Goal: Communication & Community: Participate in discussion

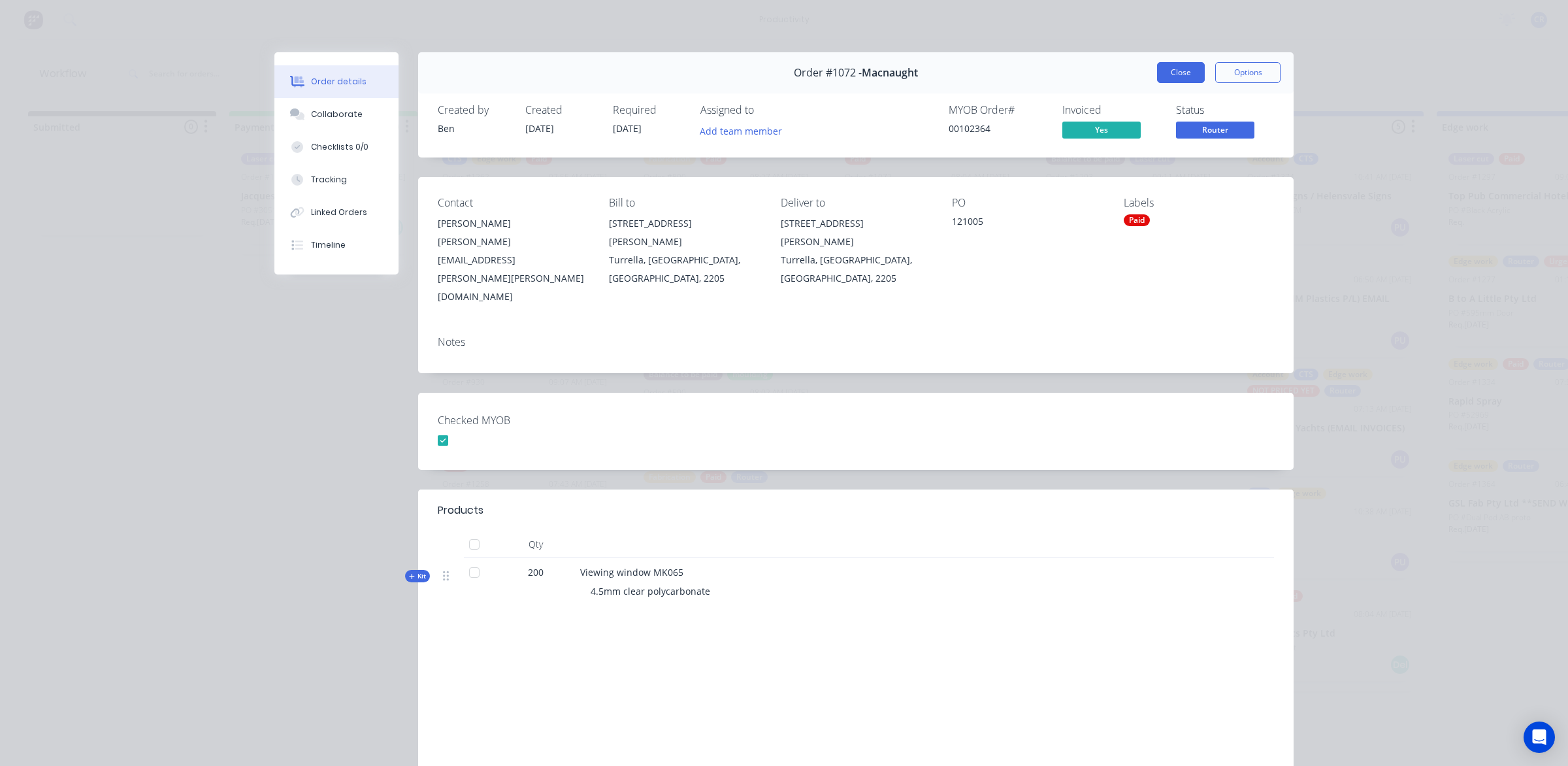
click at [1185, 68] on button "Close" at bounding box center [1181, 72] width 48 height 21
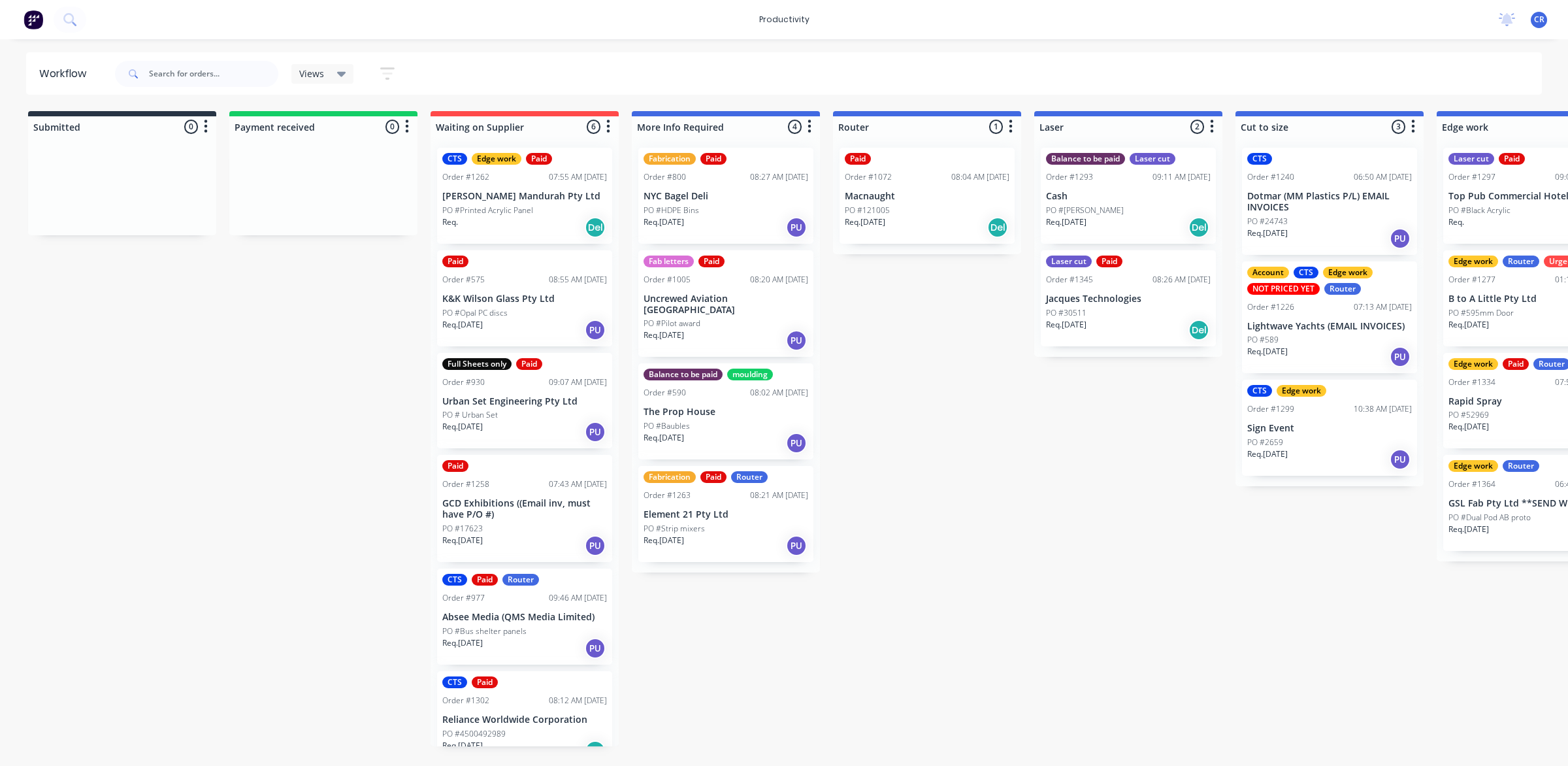
click at [1135, 319] on div "Req. 05/09/25 Del" at bounding box center [1128, 330] width 165 height 23
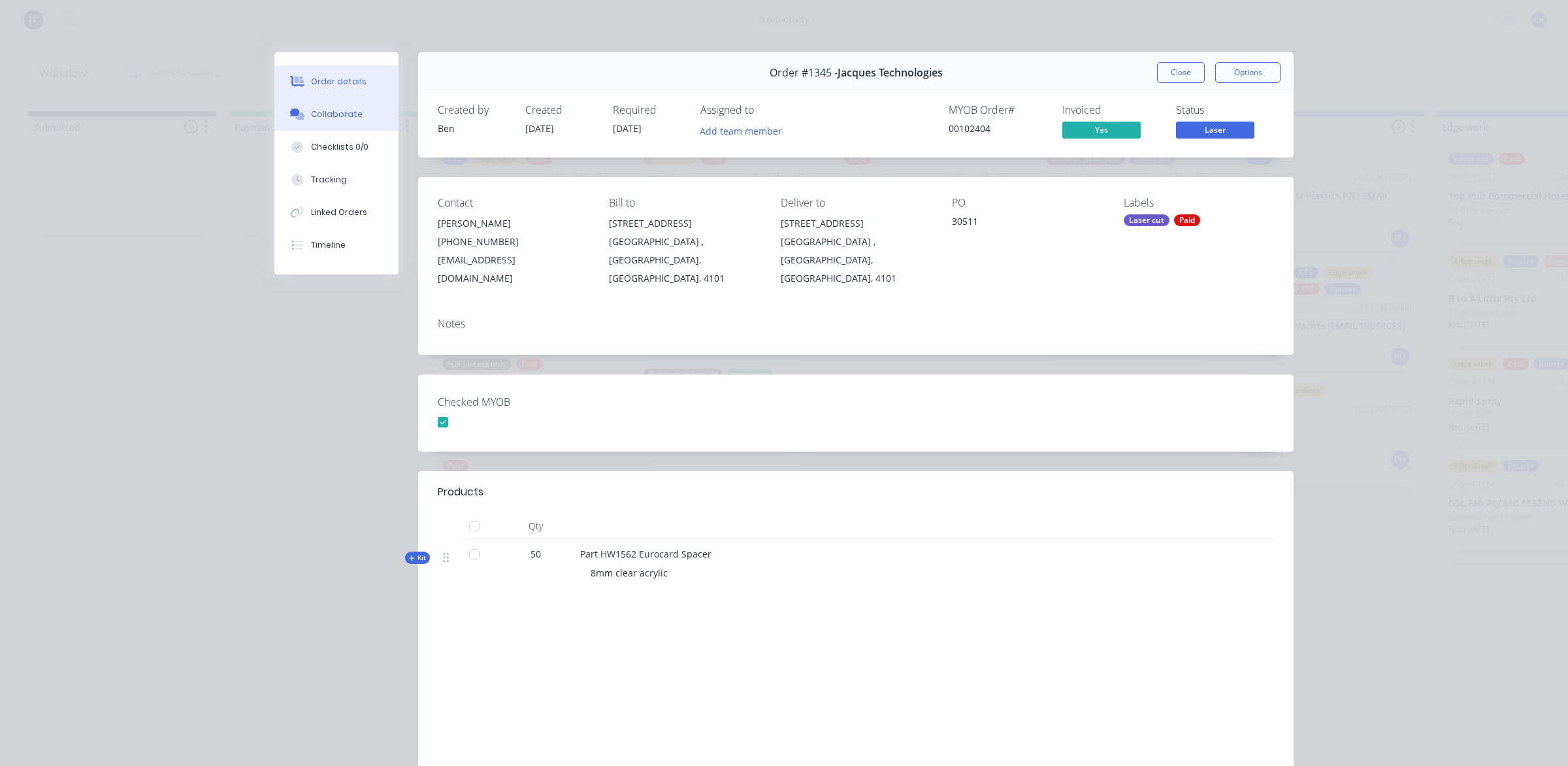
click at [351, 107] on button "Collaborate" at bounding box center [336, 114] width 124 height 33
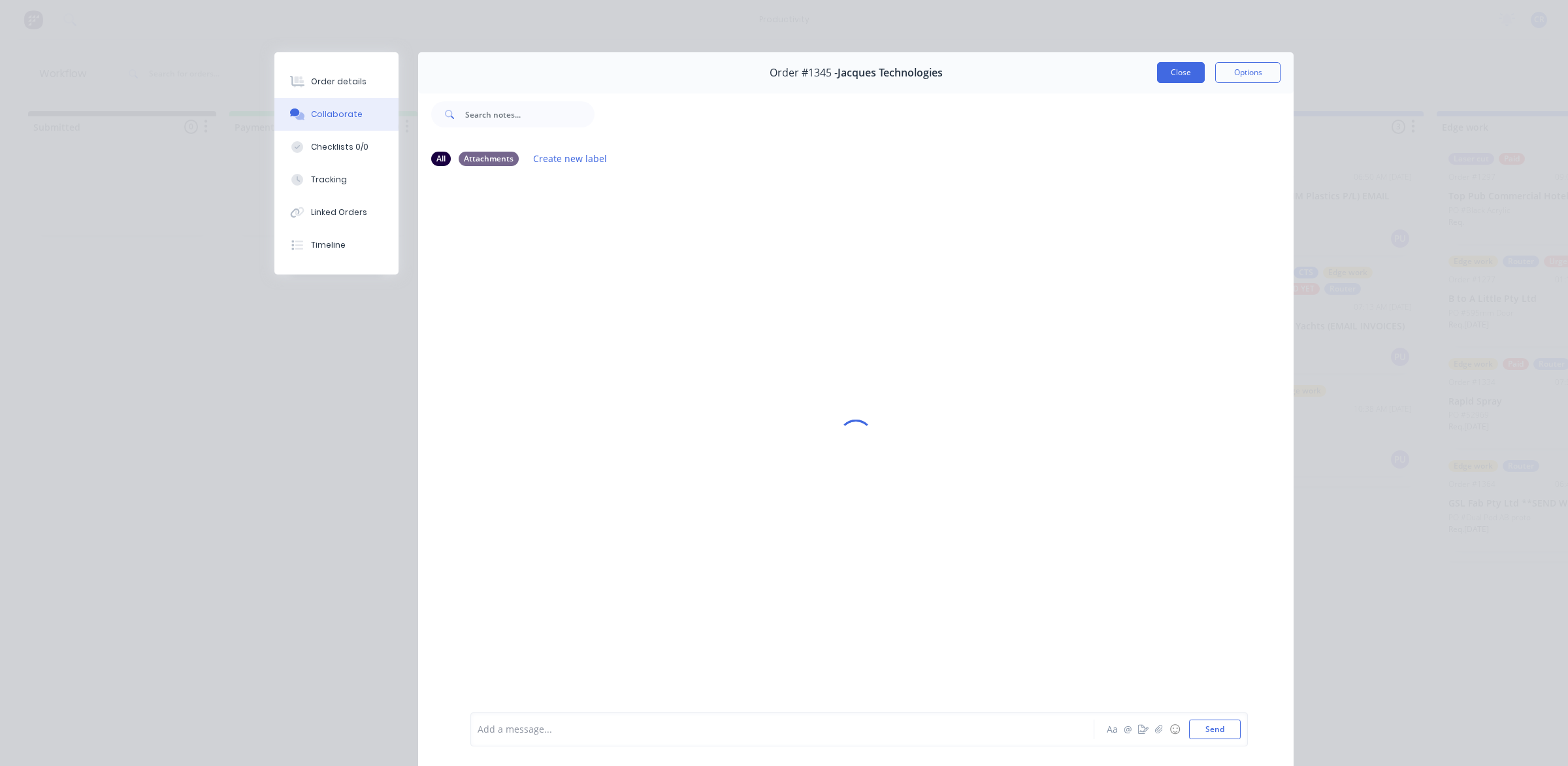
click at [1171, 72] on button "Close" at bounding box center [1181, 72] width 48 height 21
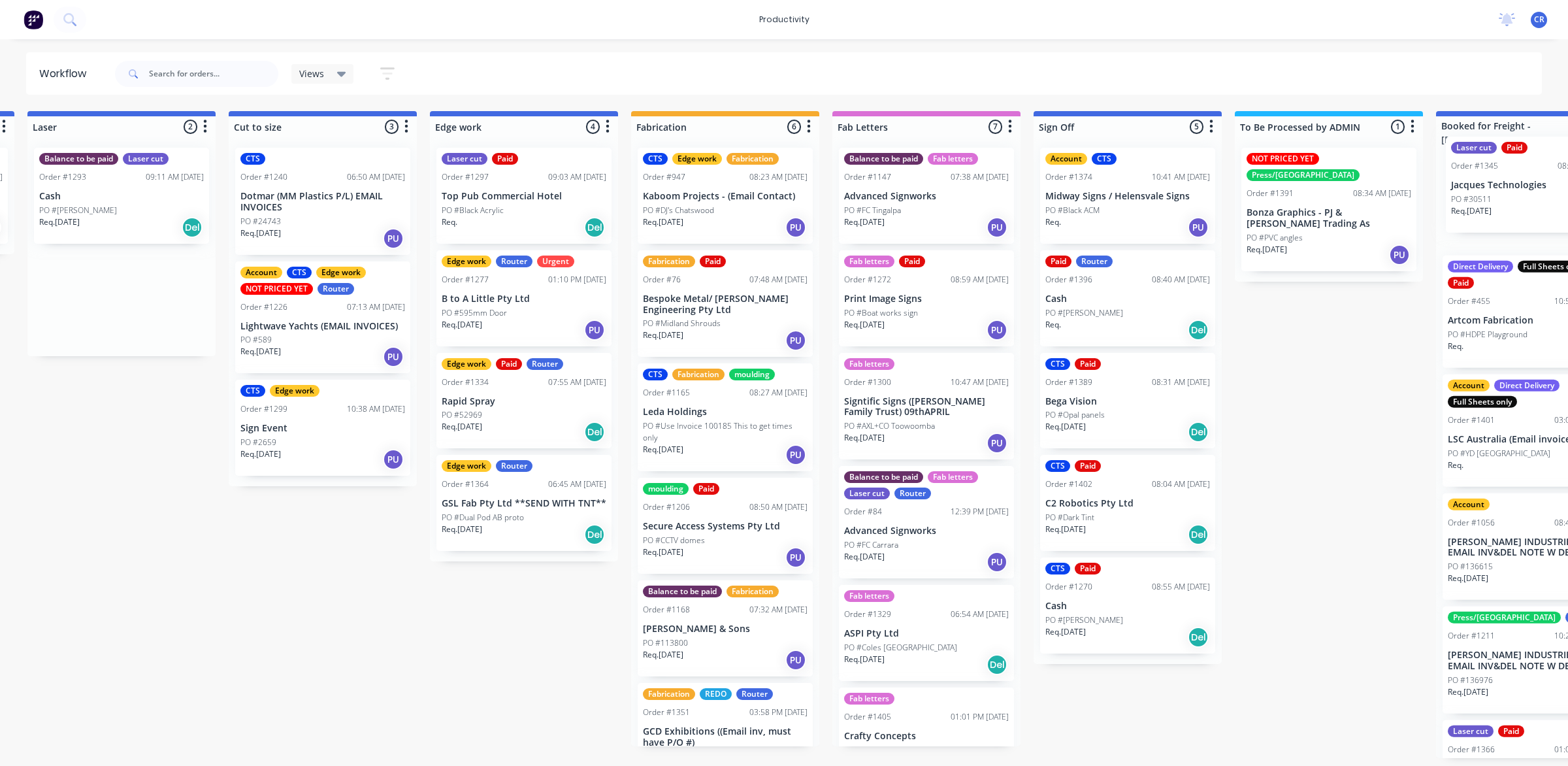
scroll to position [0, 1074]
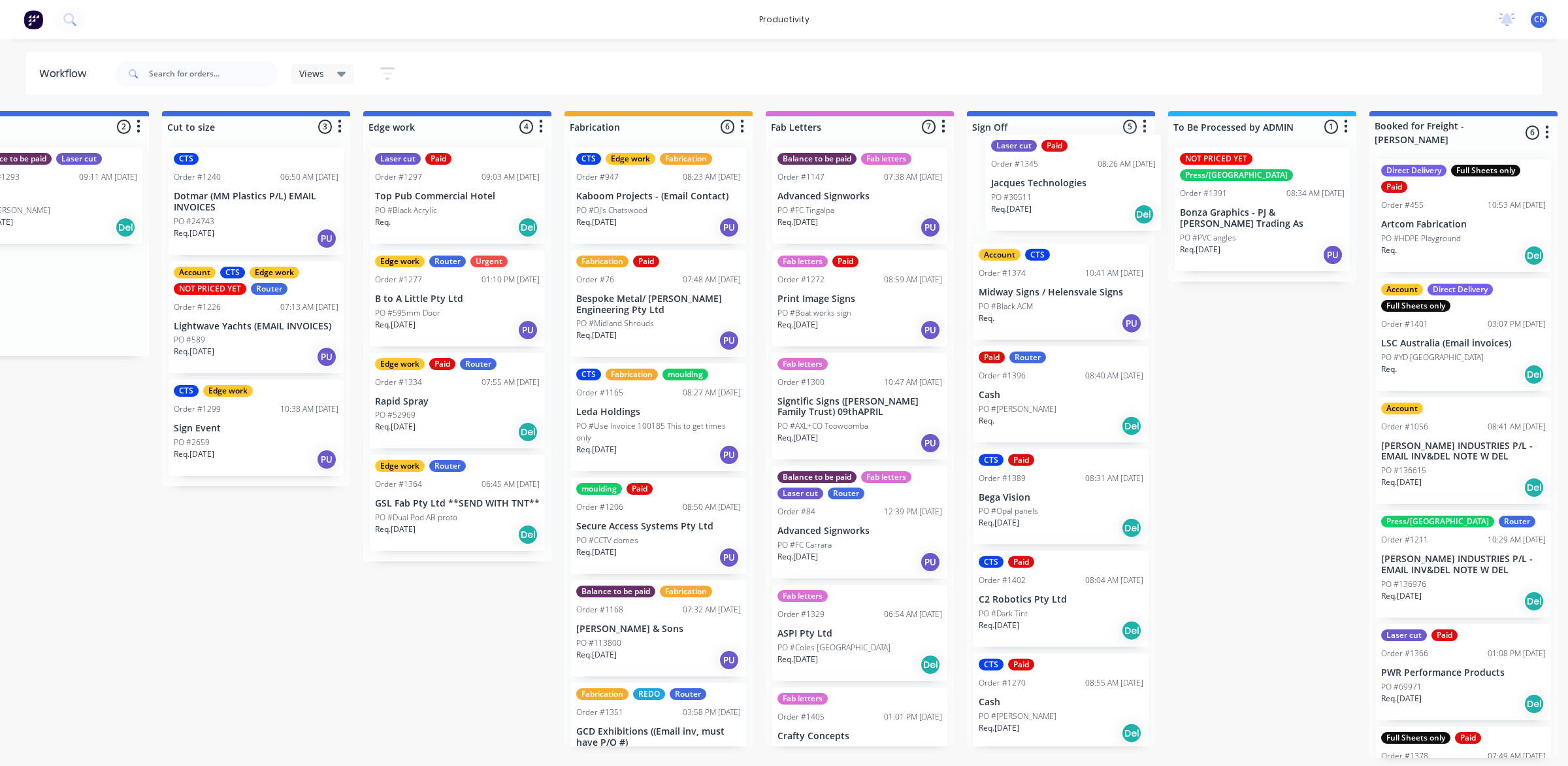
drag, startPoint x: 1699, startPoint y: 213, endPoint x: 1021, endPoint y: 184, distance: 678.6
click at [1021, 184] on div "Submitted 0 Sort By Created date Required date Order number Customer name Most …" at bounding box center [480, 434] width 3126 height 647
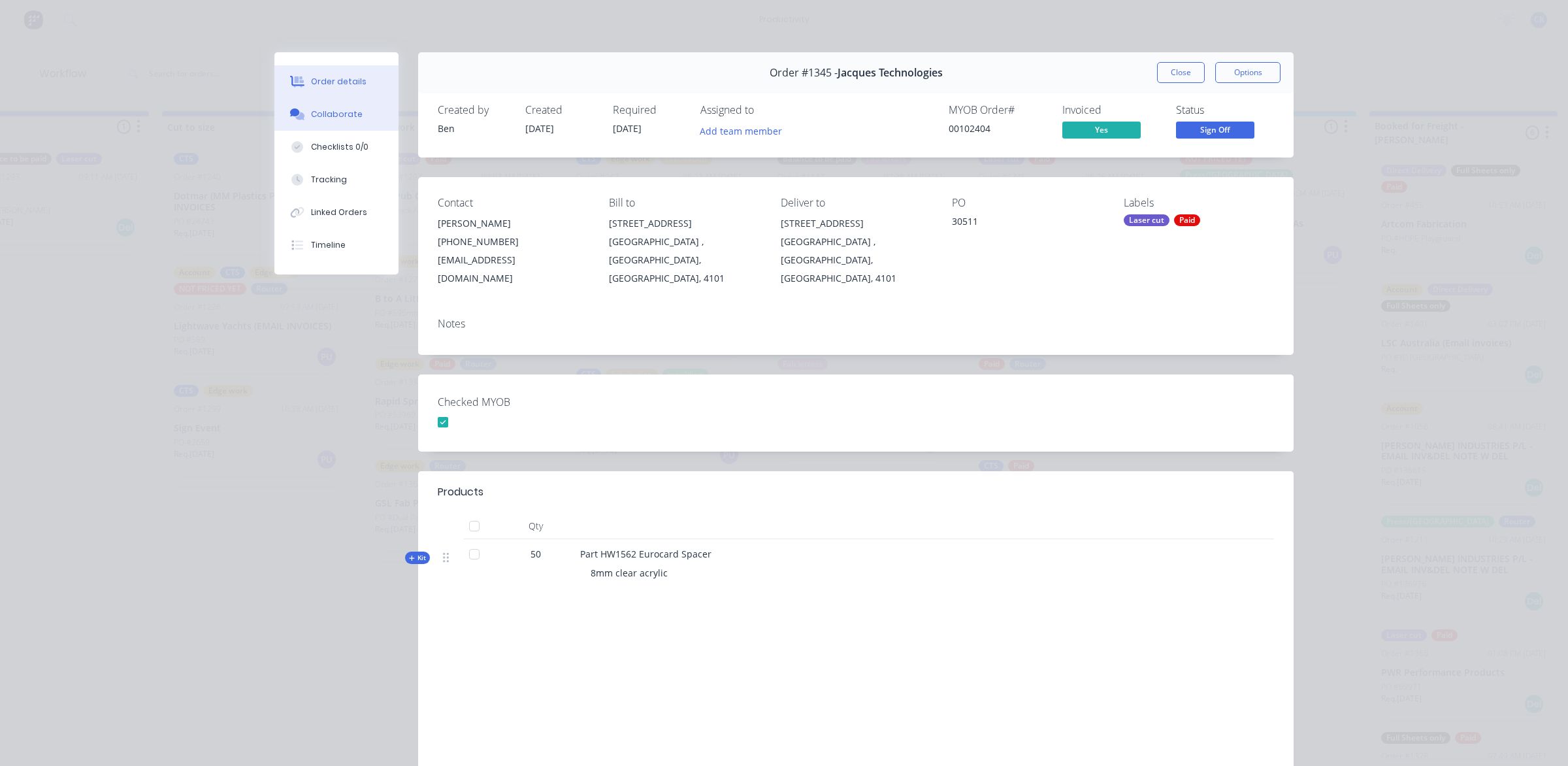
click at [357, 109] on button "Collaborate" at bounding box center [336, 114] width 124 height 33
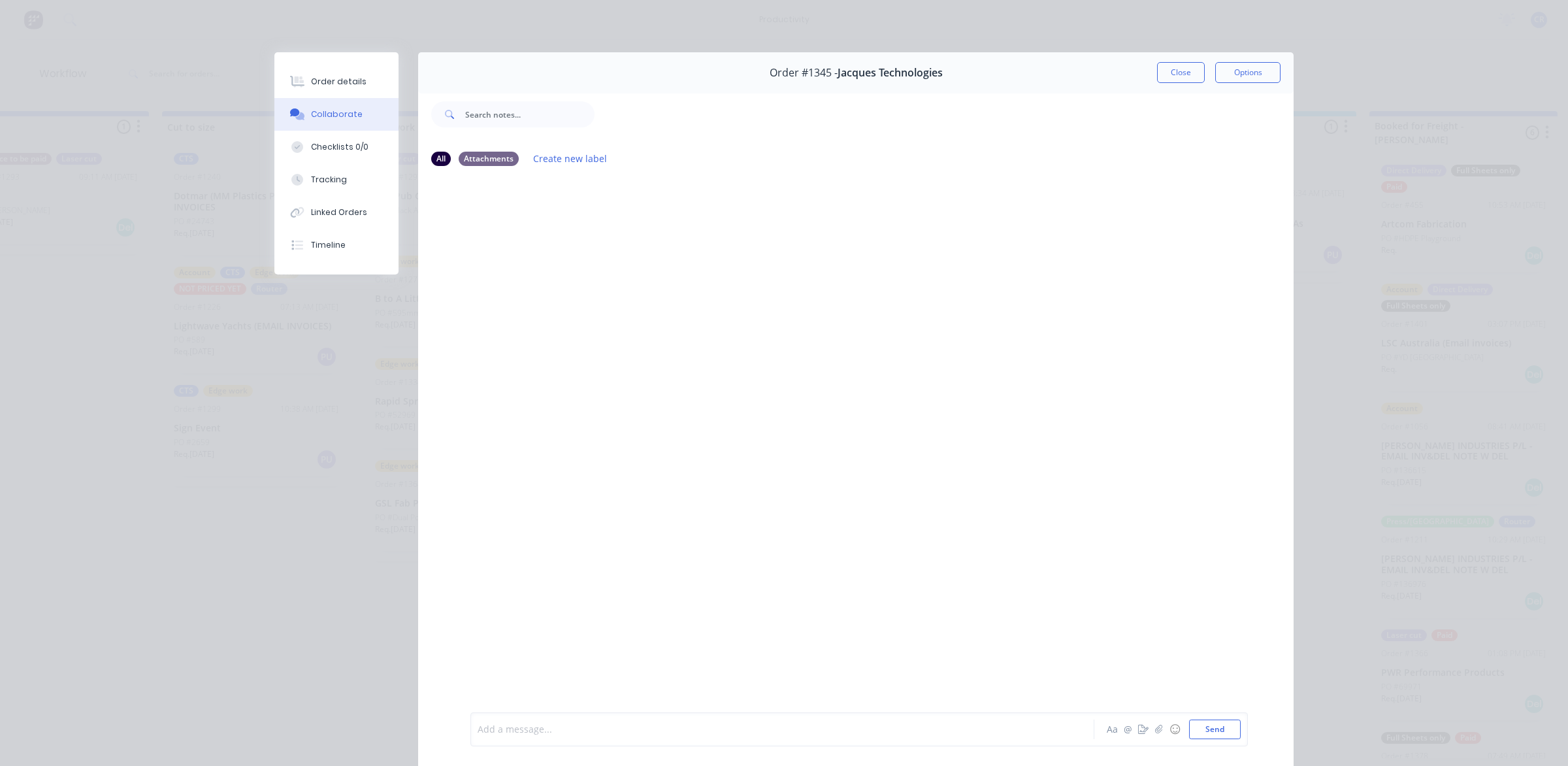
click at [573, 730] on div at bounding box center [764, 729] width 571 height 14
click at [586, 728] on div "@Ben @Kimberley" at bounding box center [764, 729] width 571 height 14
click at [1212, 723] on button "Send" at bounding box center [1214, 729] width 52 height 20
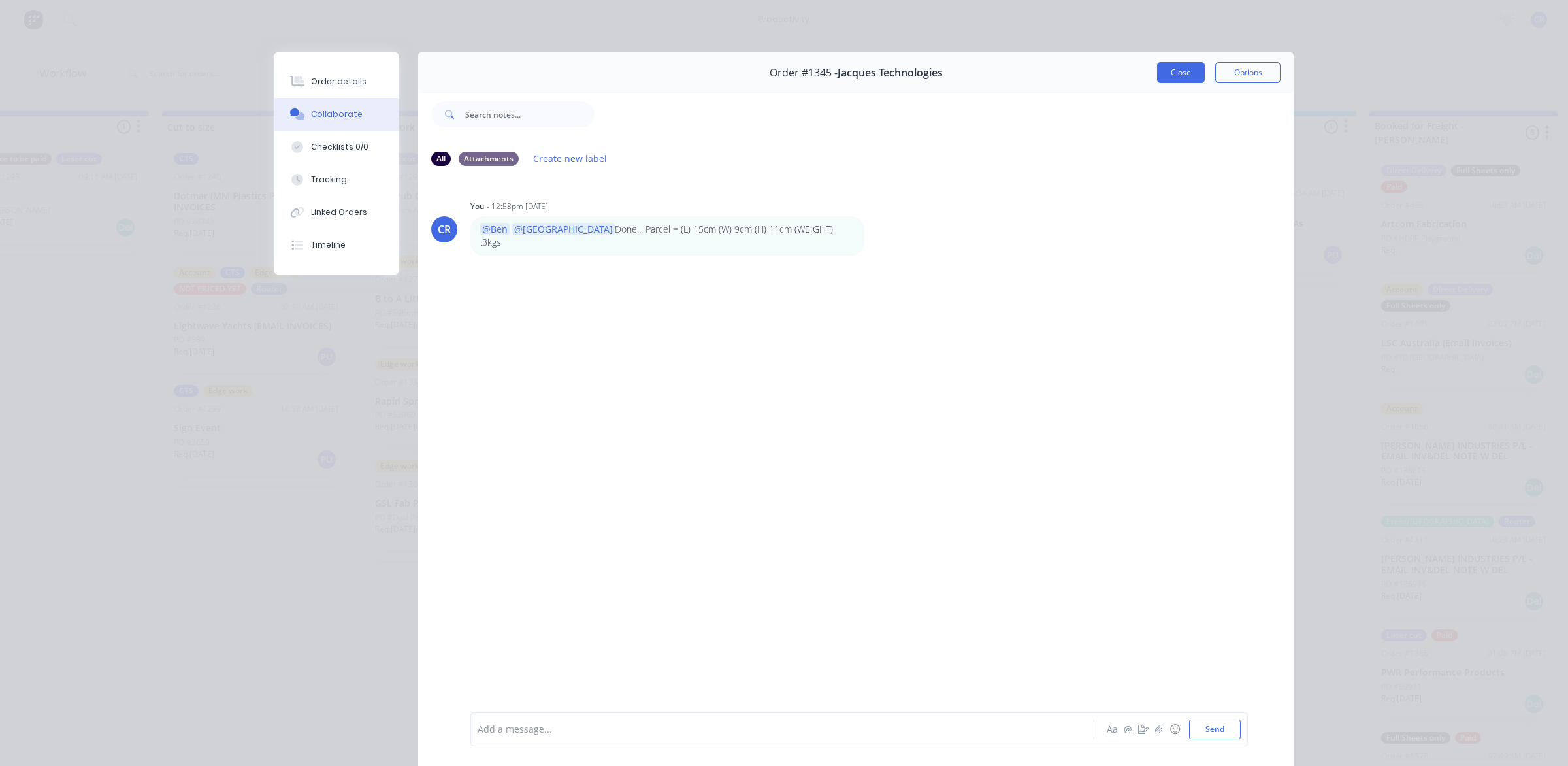
click at [1180, 70] on button "Close" at bounding box center [1181, 72] width 48 height 21
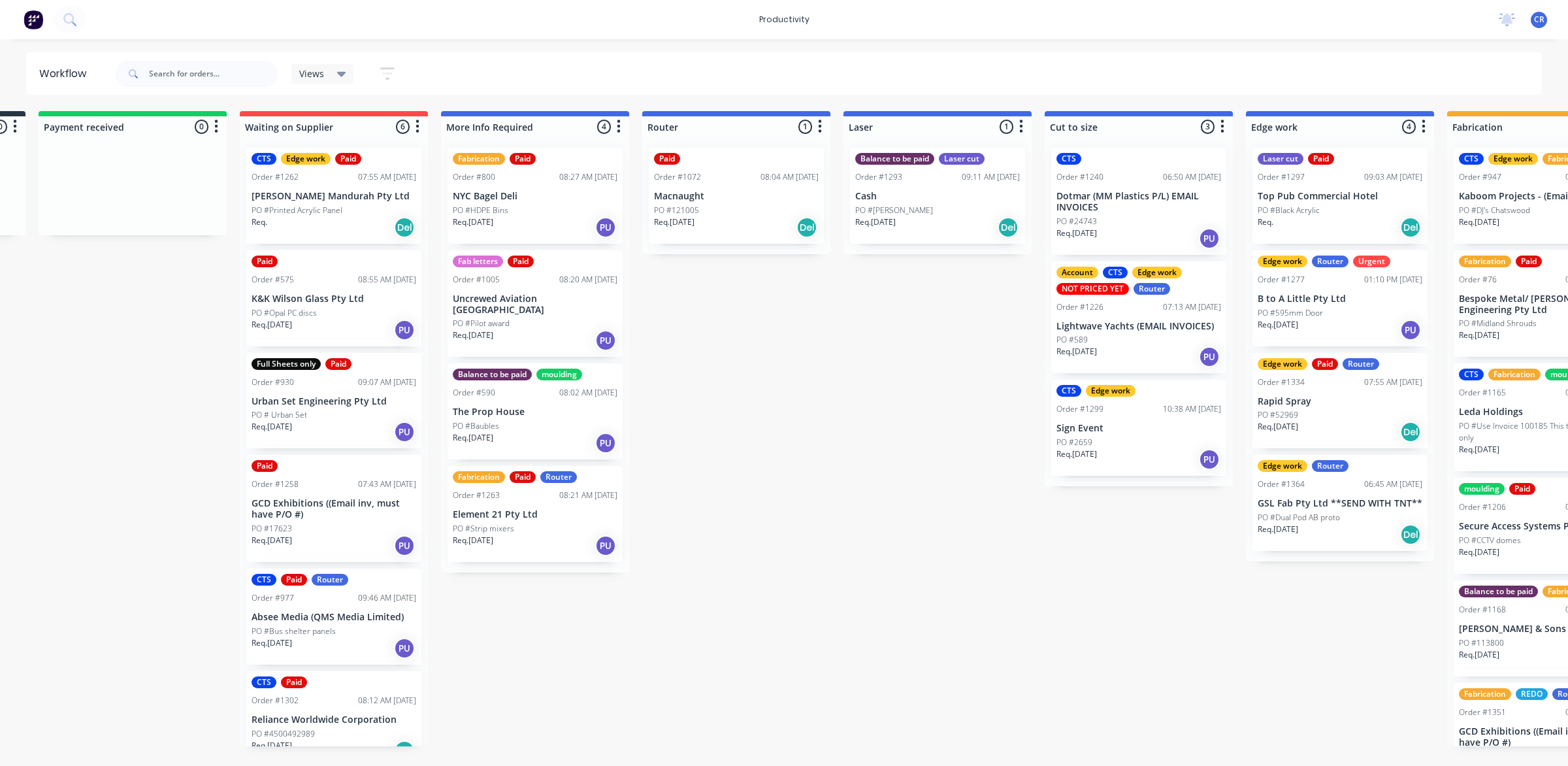
scroll to position [0, 175]
